Goal: Transaction & Acquisition: Purchase product/service

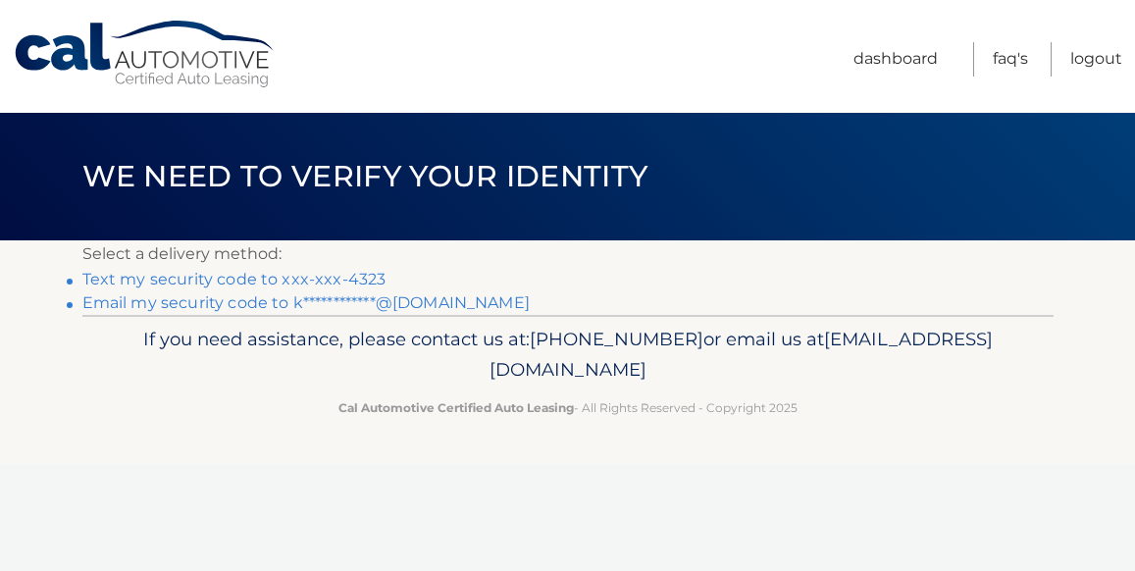
click at [148, 285] on link "Text my security code to xxx-xxx-4323" at bounding box center [234, 279] width 304 height 19
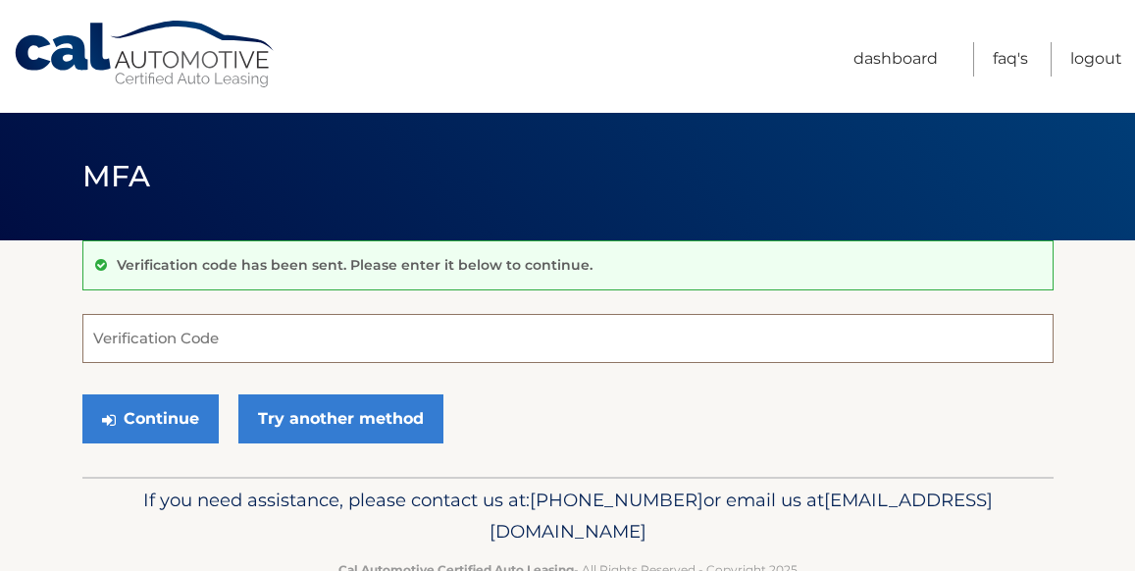
click at [141, 339] on input "Verification Code" at bounding box center [567, 338] width 971 height 49
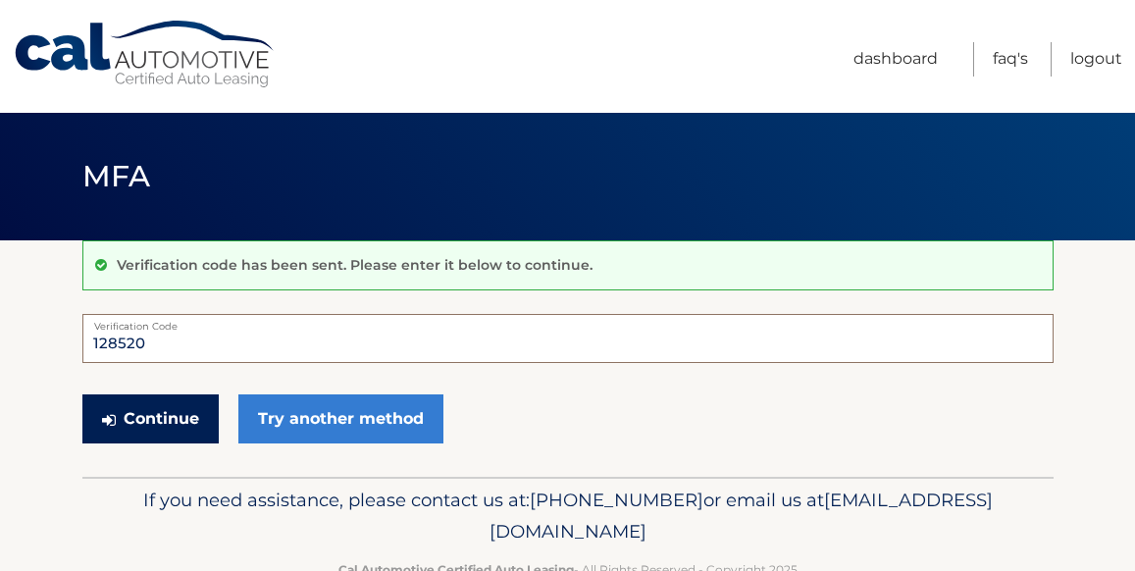
type input "128520"
click at [149, 418] on button "Continue" at bounding box center [150, 418] width 136 height 49
click at [159, 432] on button "Continue" at bounding box center [150, 418] width 136 height 49
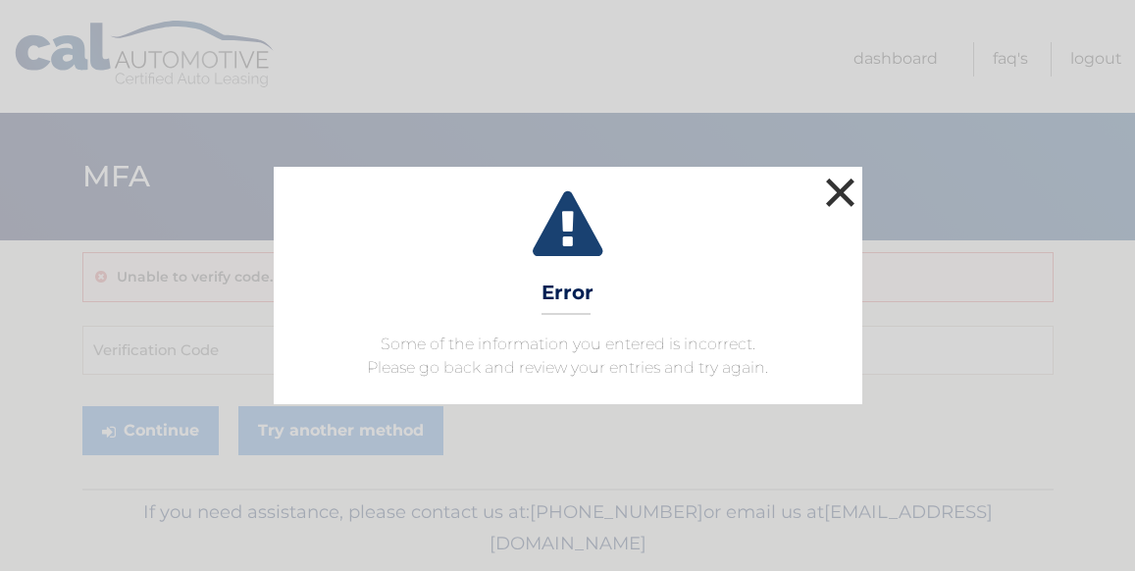
click at [850, 188] on button "×" at bounding box center [840, 192] width 39 height 39
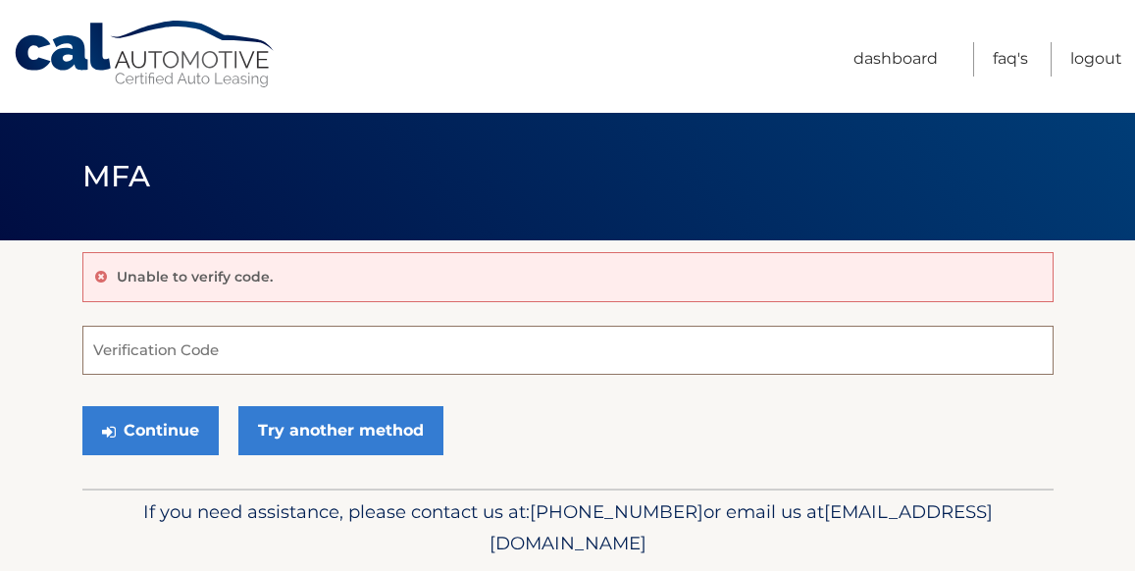
click at [235, 344] on input "Verification Code" at bounding box center [567, 350] width 971 height 49
click at [175, 414] on button "Continue" at bounding box center [150, 430] width 136 height 49
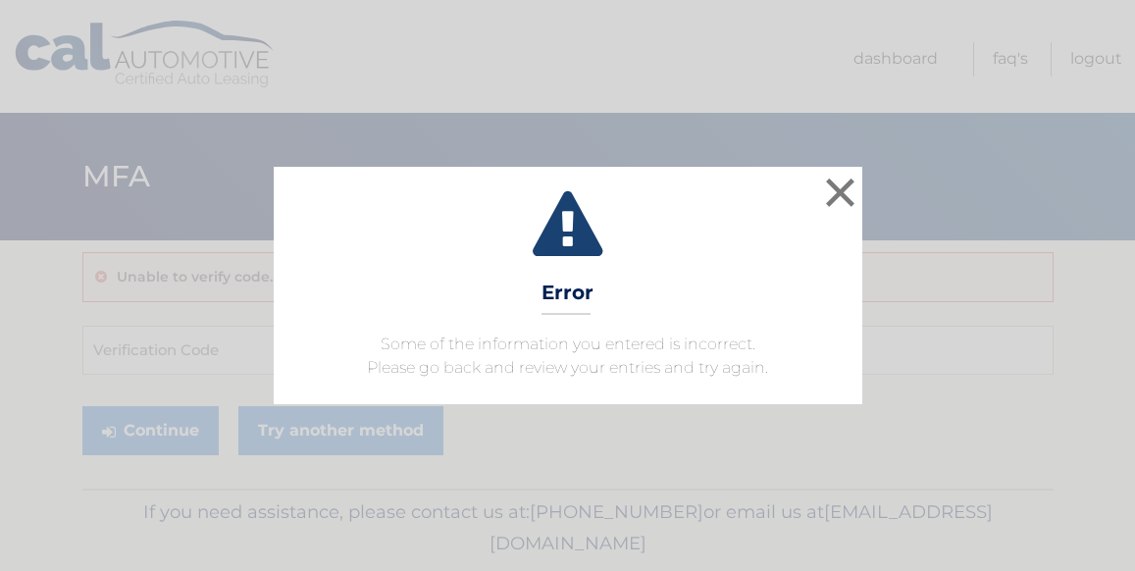
click at [183, 327] on div "× Error Some of the information you entered is incorrect. Please go back and re…" at bounding box center [567, 285] width 1119 height 237
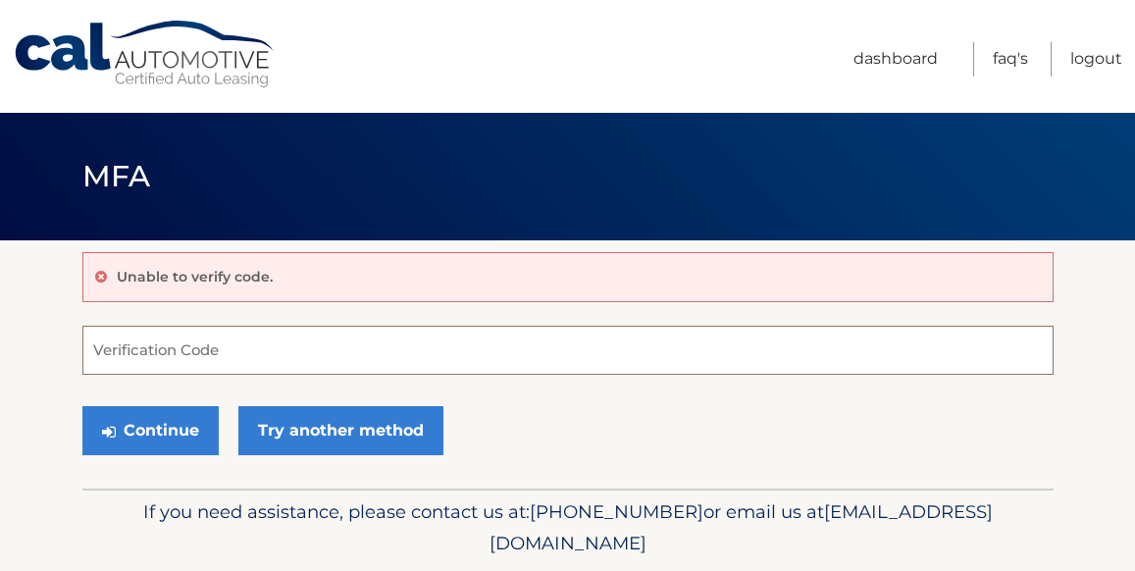
click at [177, 348] on input "Verification Code" at bounding box center [567, 350] width 971 height 49
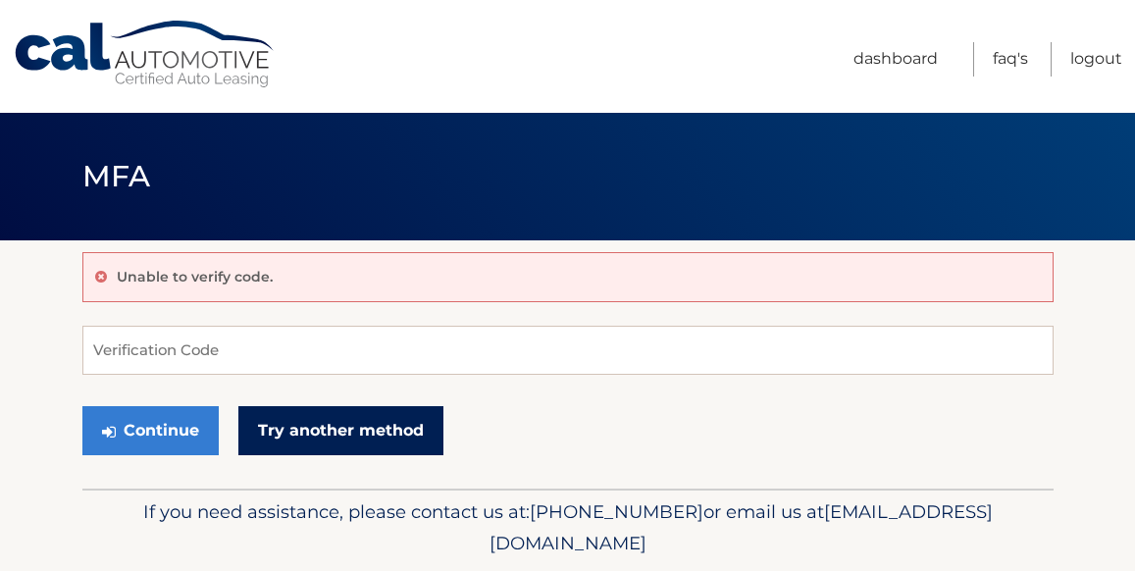
click at [370, 425] on link "Try another method" at bounding box center [340, 430] width 205 height 49
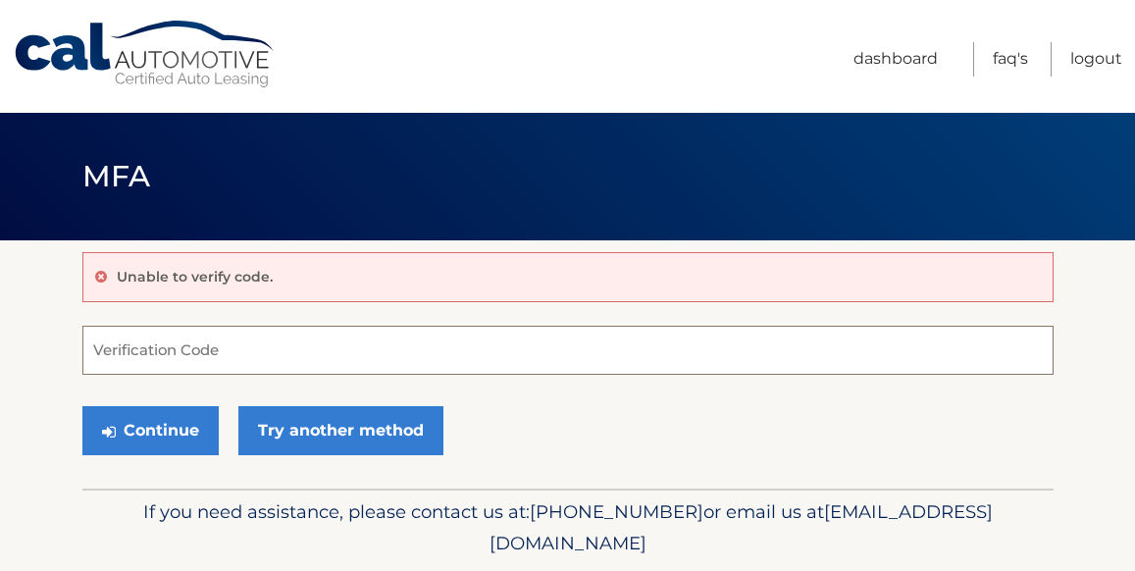
click at [204, 368] on input "Verification Code" at bounding box center [567, 350] width 971 height 49
type input "538167"
click at [149, 430] on button "Continue" at bounding box center [150, 430] width 136 height 49
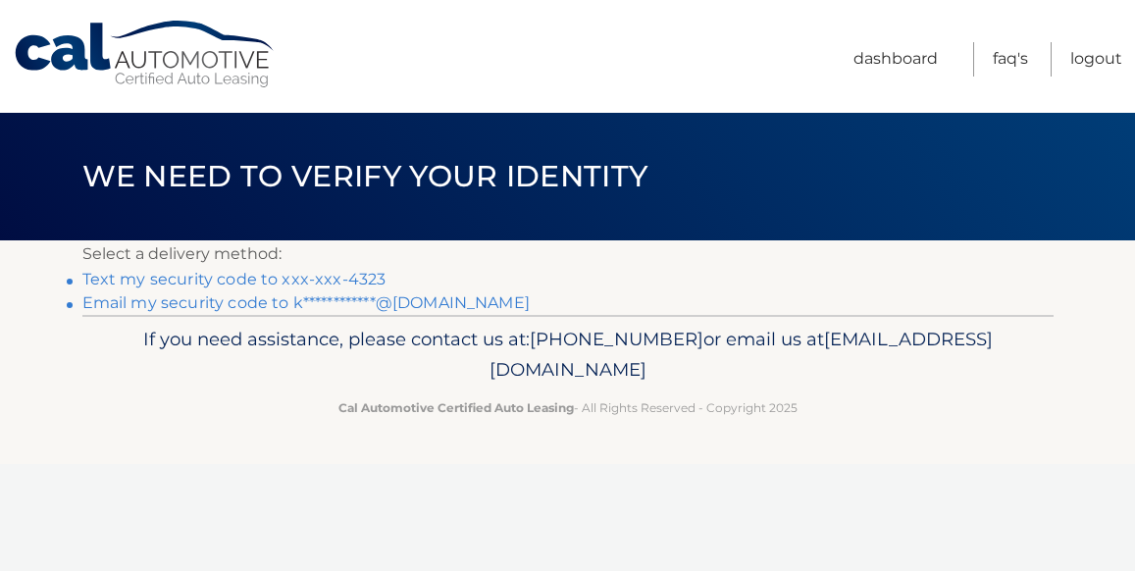
click at [340, 279] on link "Text my security code to xxx-xxx-4323" at bounding box center [234, 279] width 304 height 19
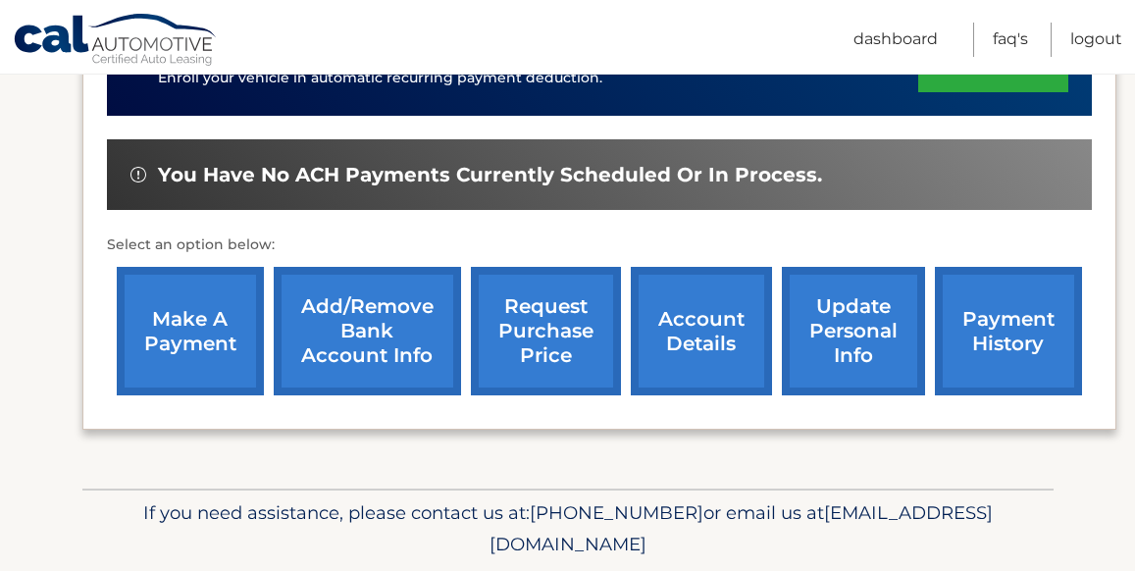
scroll to position [557, 0]
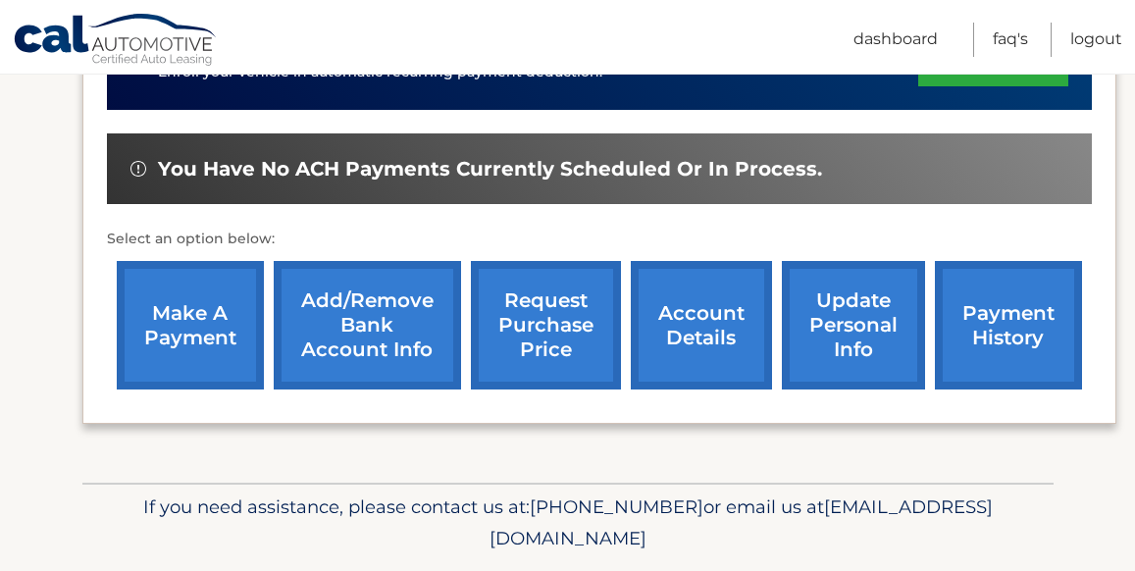
click at [189, 318] on link "make a payment" at bounding box center [190, 325] width 147 height 128
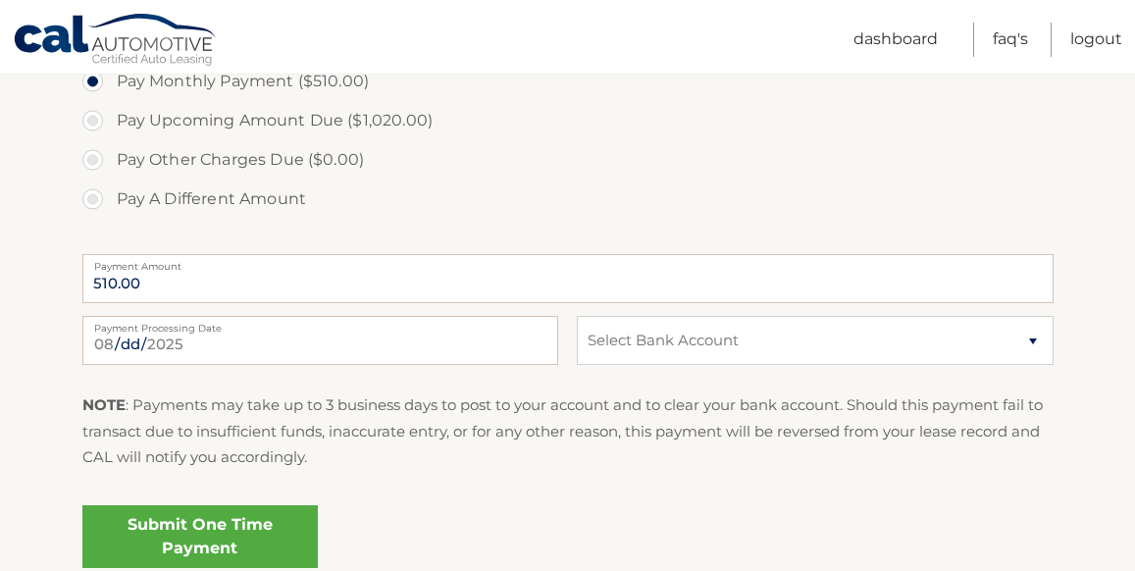
scroll to position [742, 0]
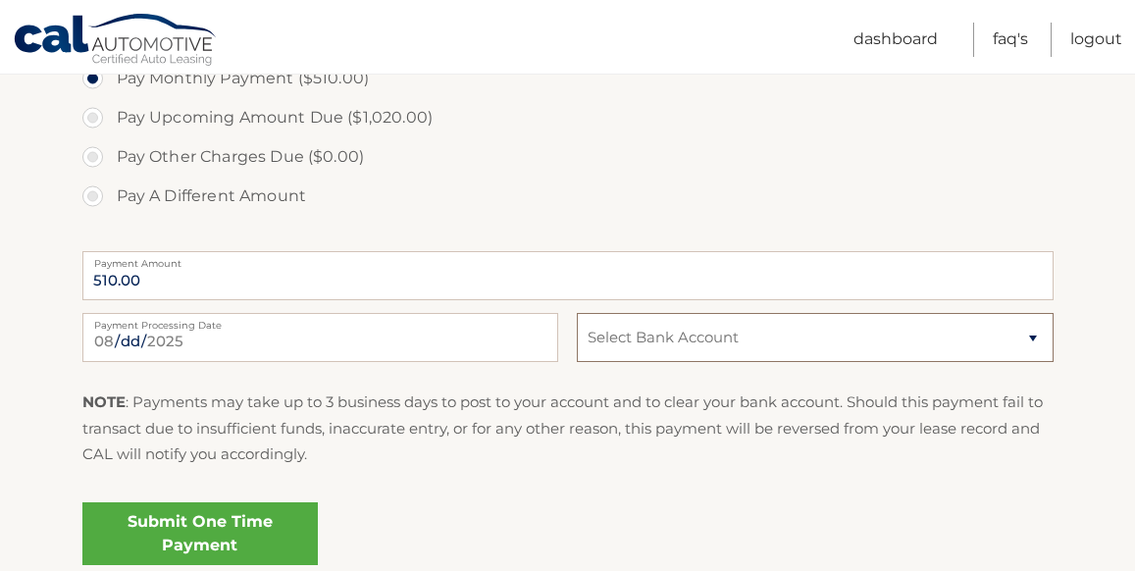
select select "YjMwMmE2MmUtNTQ5Zi00MDcxLTg4ZDItNTM4NGE2YWYzMDk0"
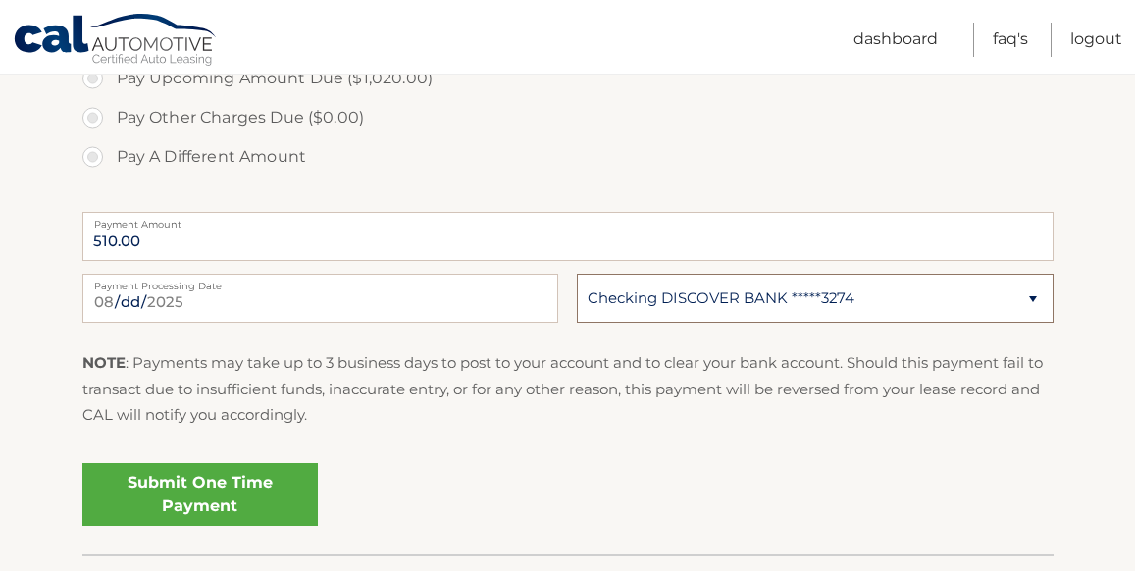
scroll to position [789, 0]
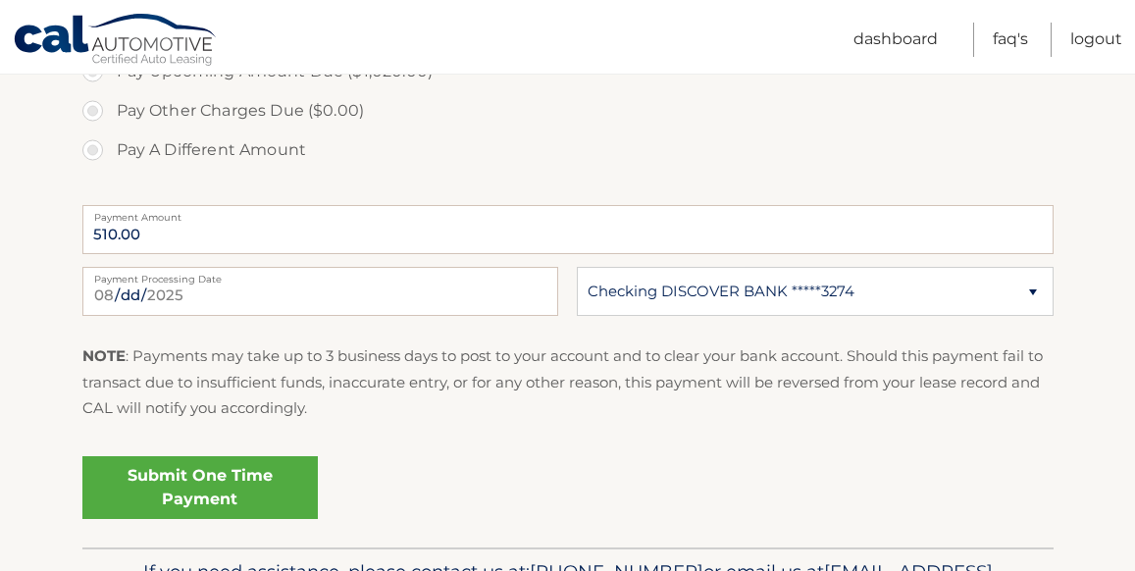
click at [235, 476] on link "Submit One Time Payment" at bounding box center [199, 487] width 235 height 63
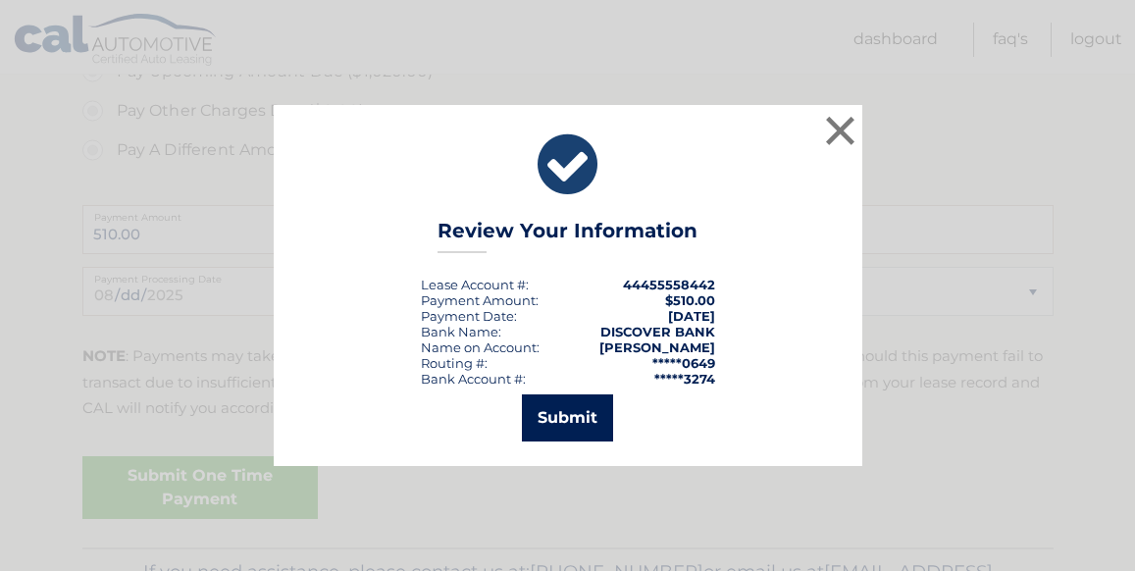
click at [590, 411] on button "Submit" at bounding box center [567, 417] width 91 height 47
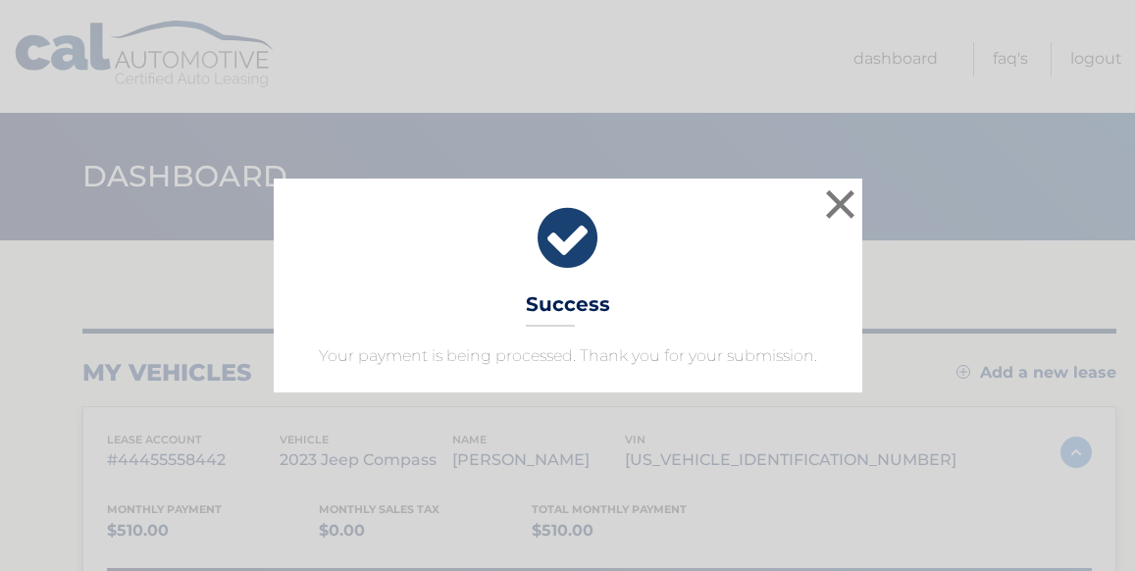
click at [848, 210] on button "×" at bounding box center [840, 203] width 39 height 39
click at [848, 210] on header "Dashboard" at bounding box center [567, 176] width 971 height 127
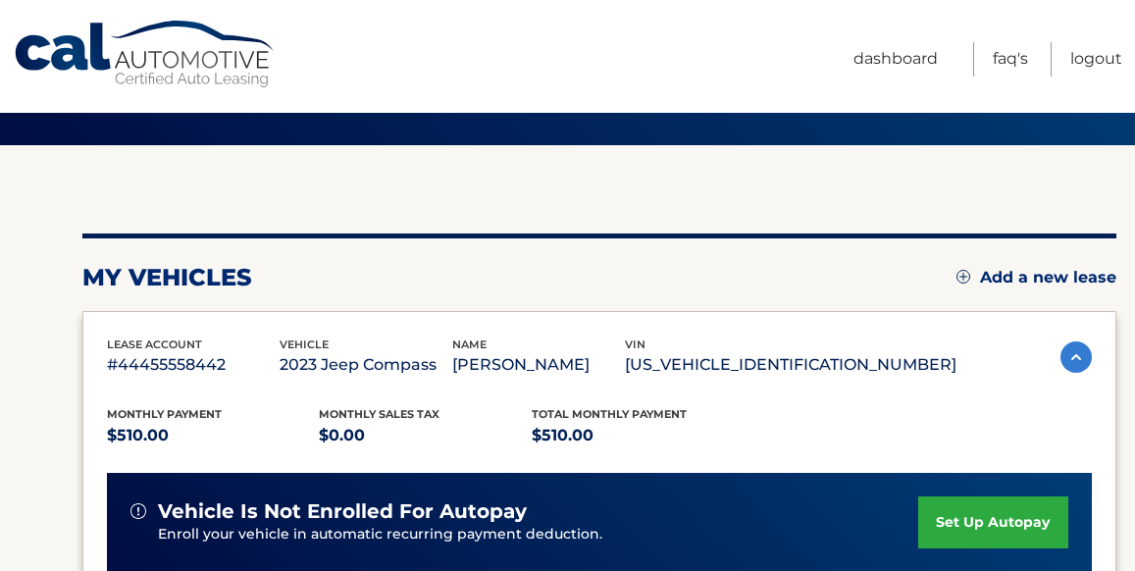
scroll to position [117, 0]
